Goal: Find specific page/section: Find specific page/section

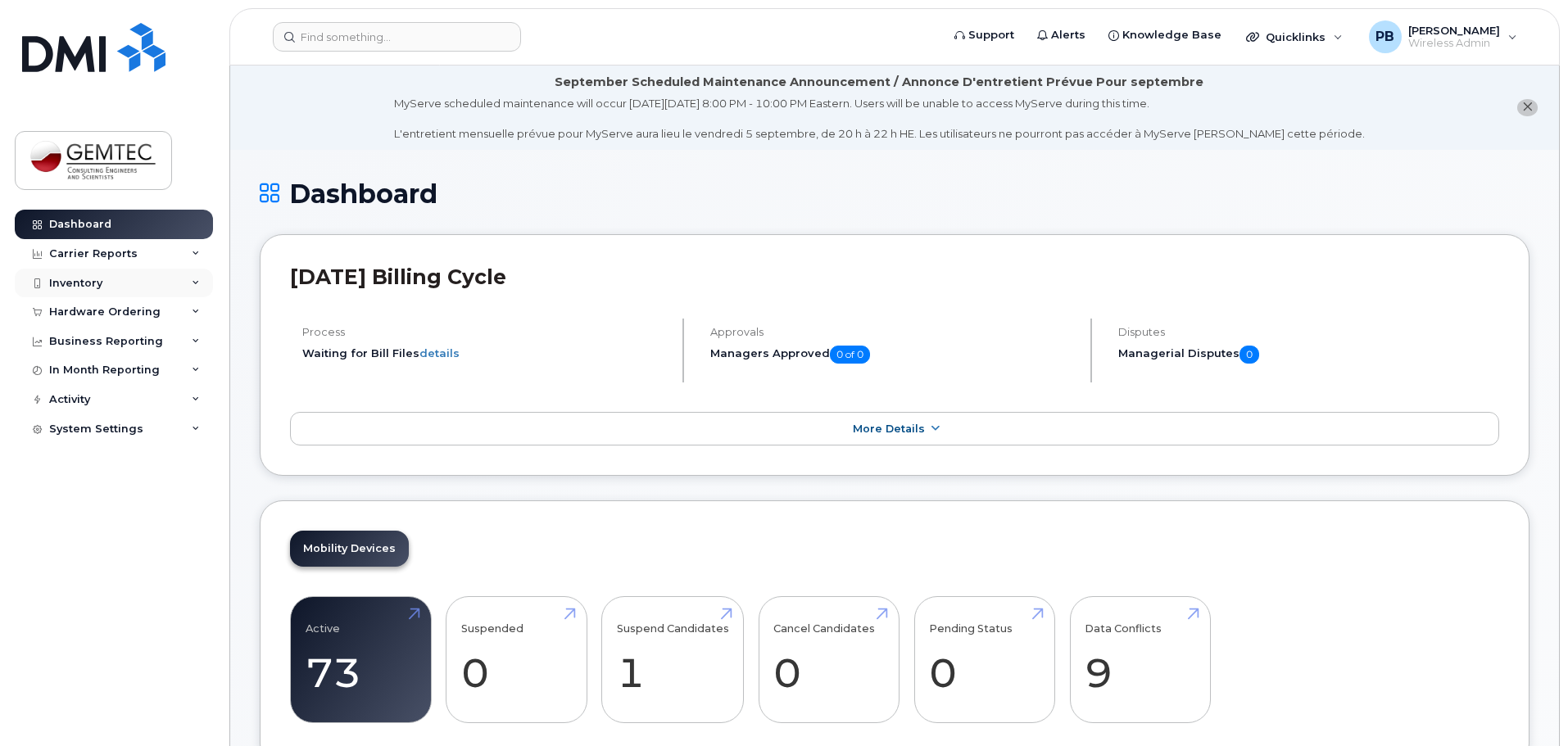
click at [86, 283] on div "Inventory" at bounding box center [75, 283] width 54 height 13
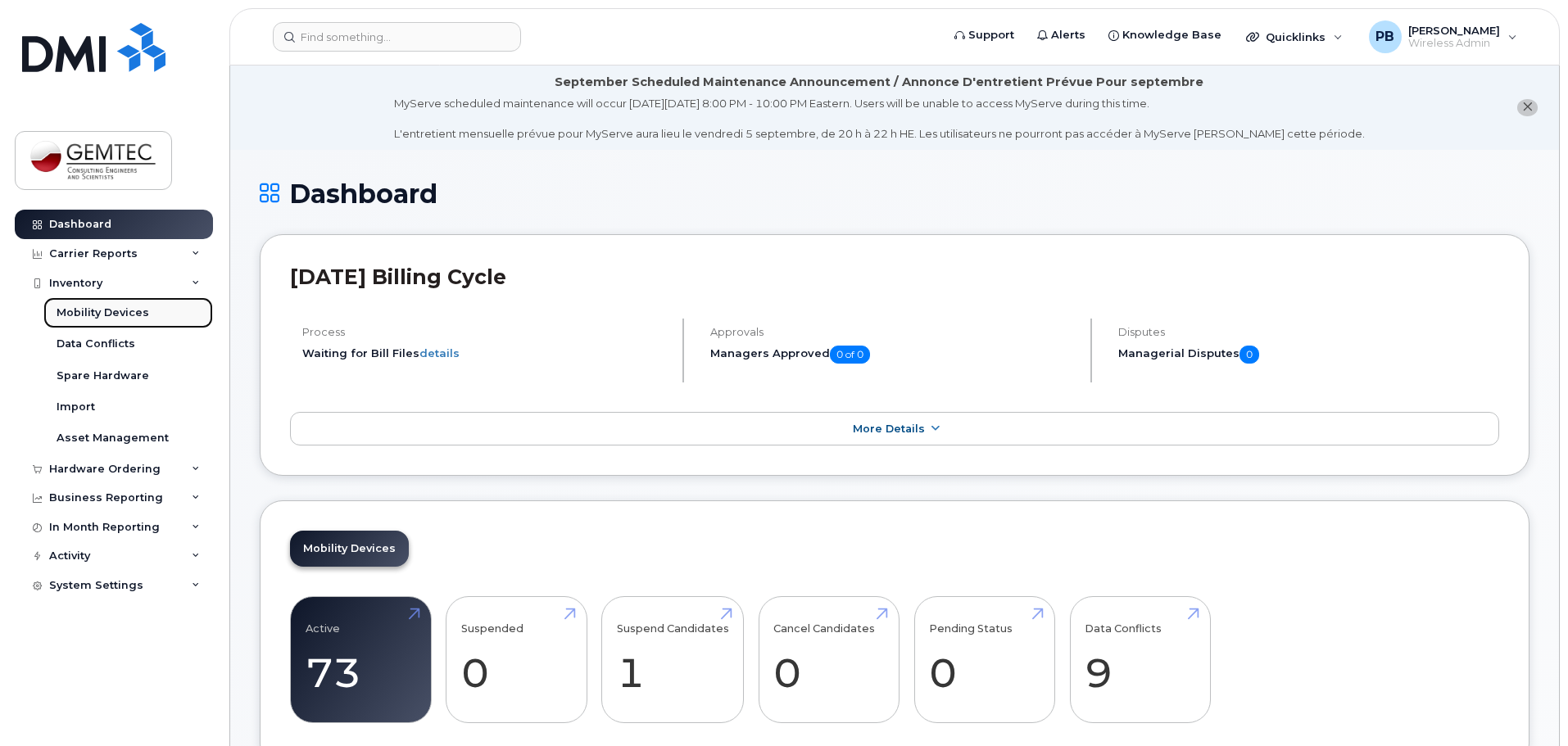
click at [99, 303] on link "Mobility Devices" at bounding box center [128, 313] width 170 height 31
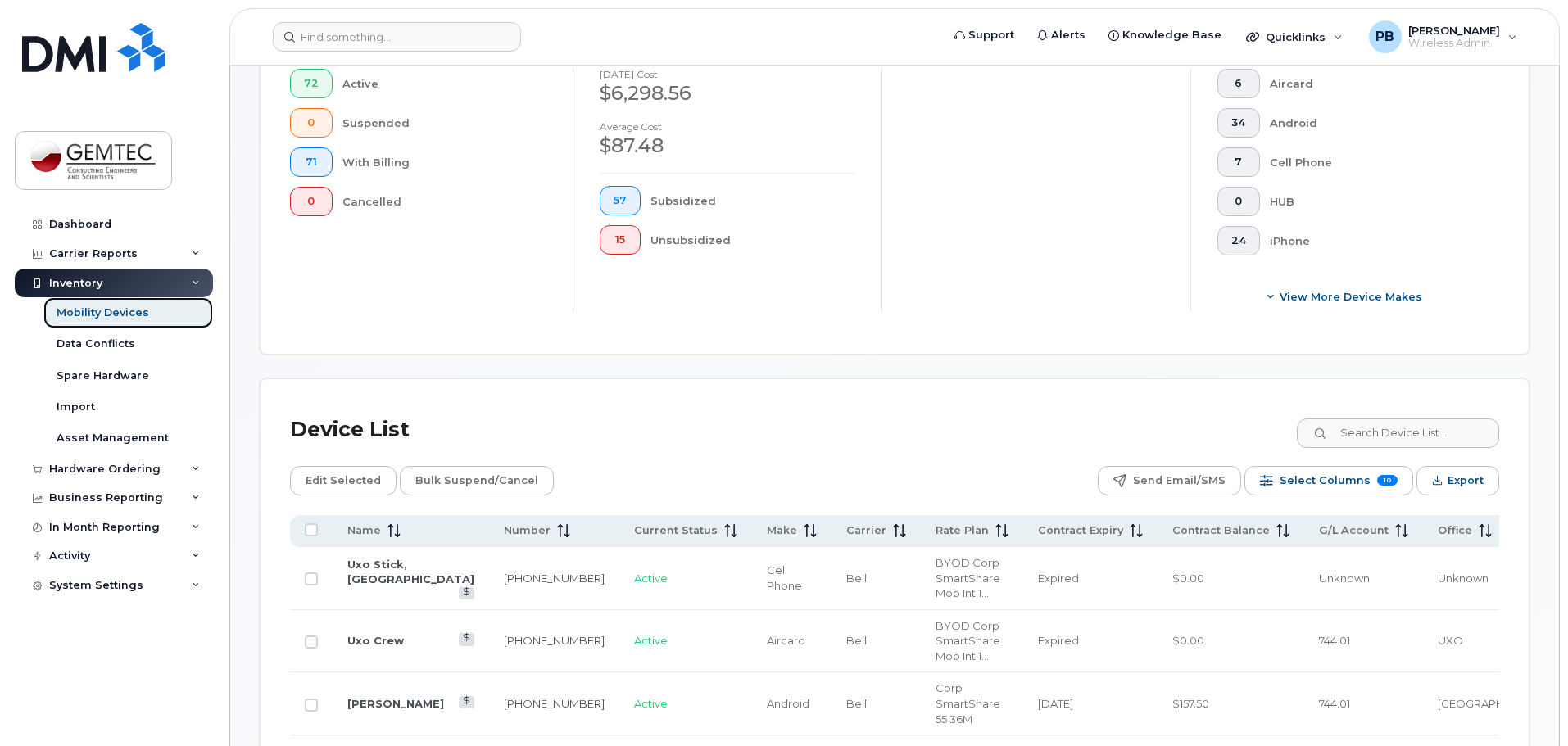
scroll to position [492, 0]
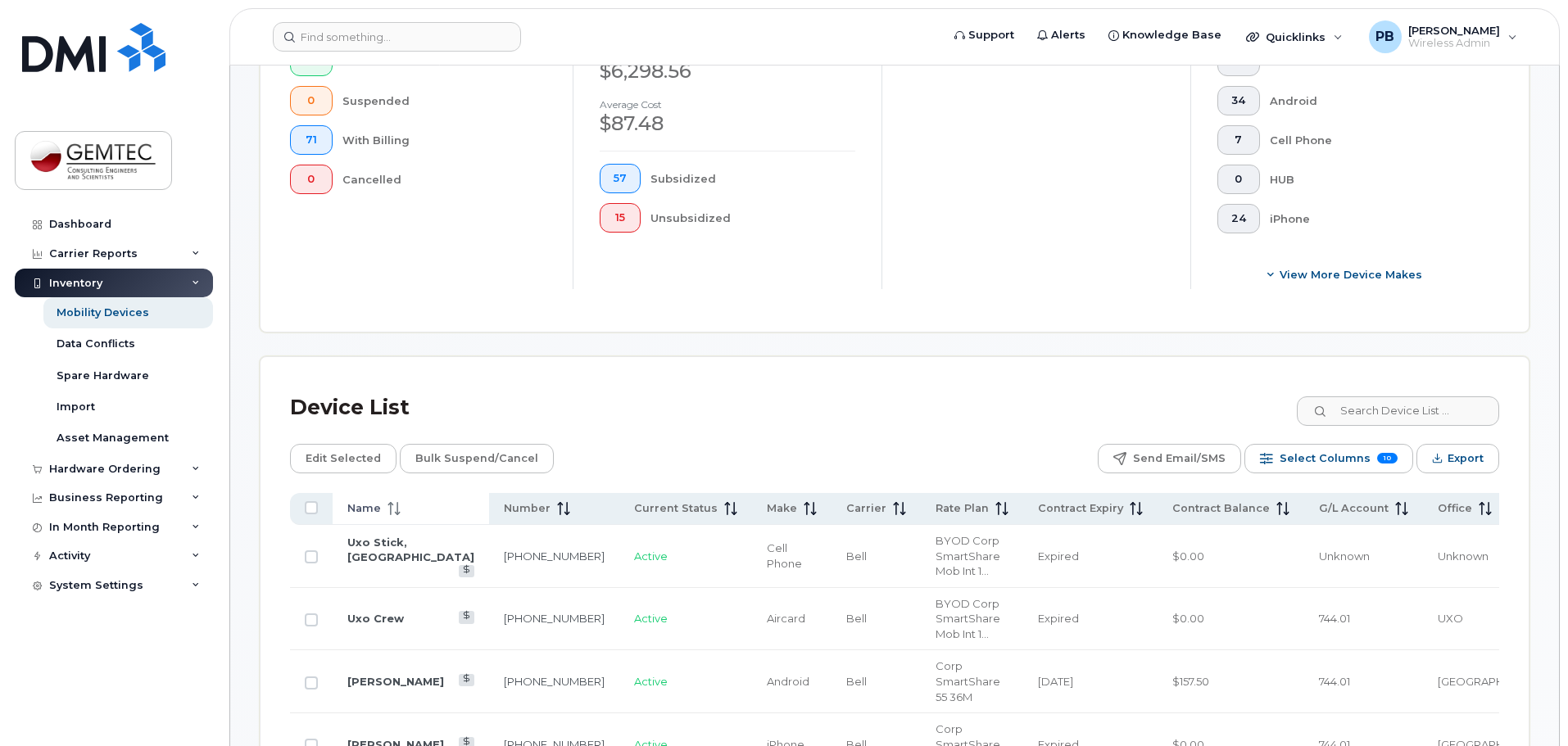
click at [388, 502] on icon at bounding box center [394, 508] width 13 height 13
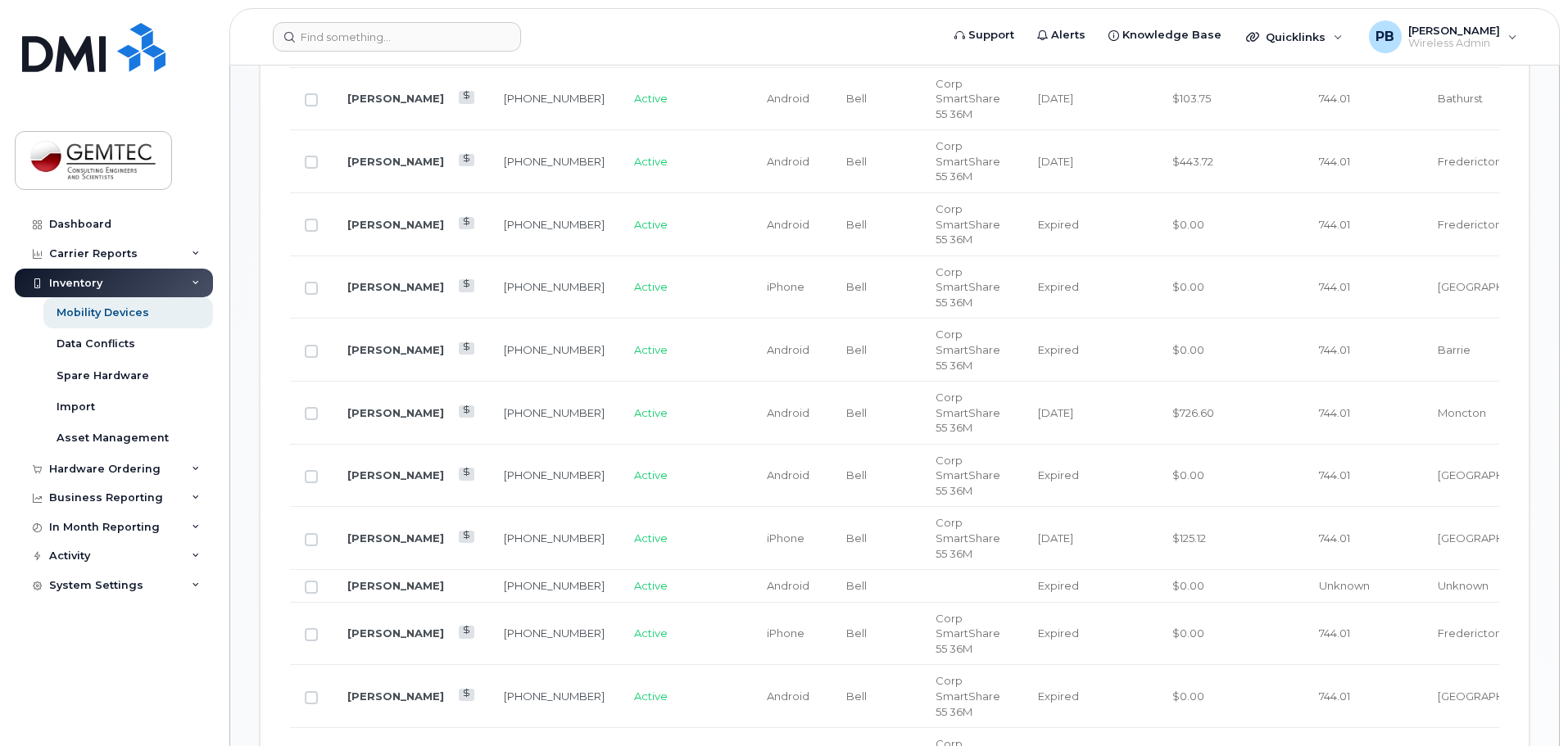
scroll to position [1556, 0]
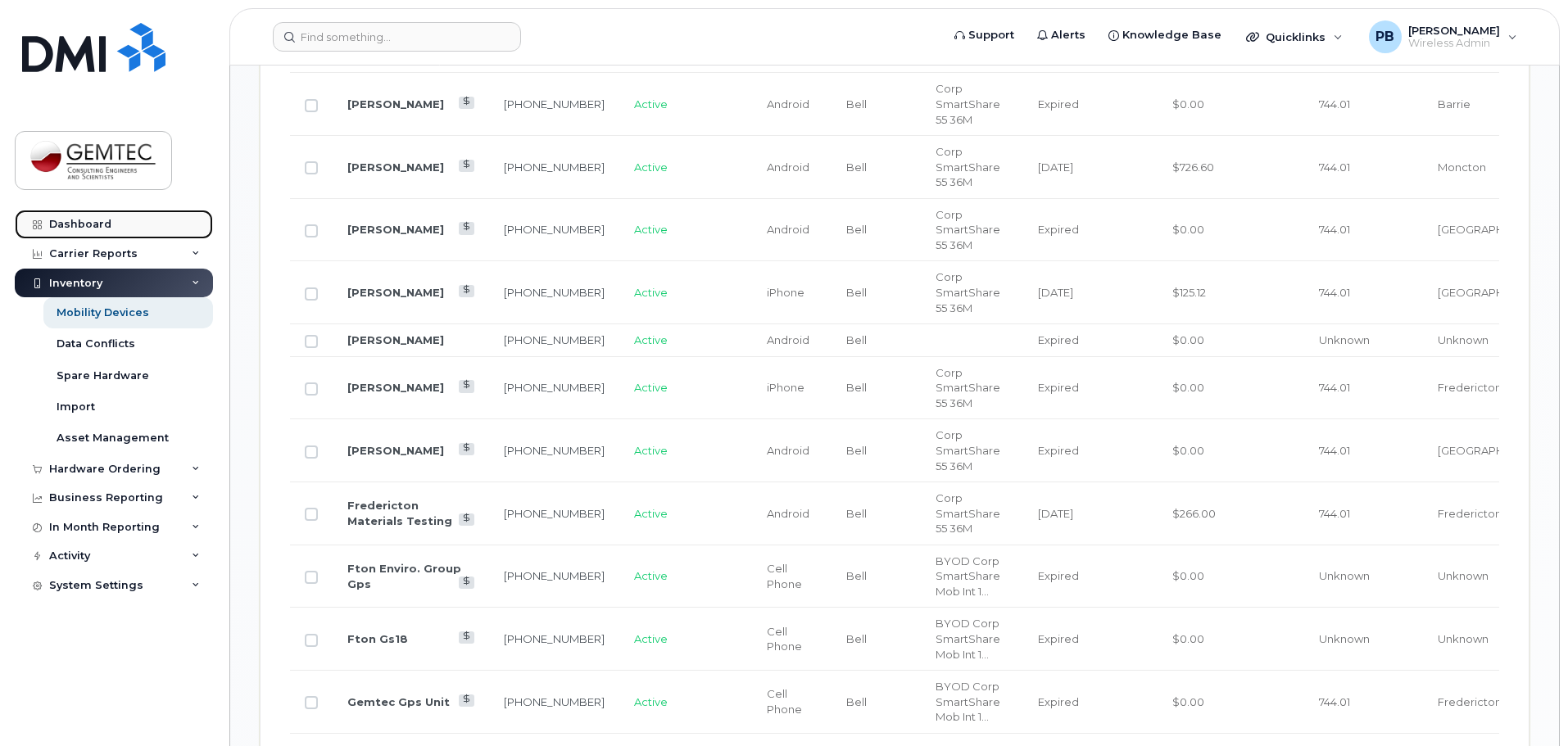
click at [80, 221] on div "Dashboard" at bounding box center [80, 224] width 62 height 13
